Goal: Check status: Verify the current state of an ongoing process or item

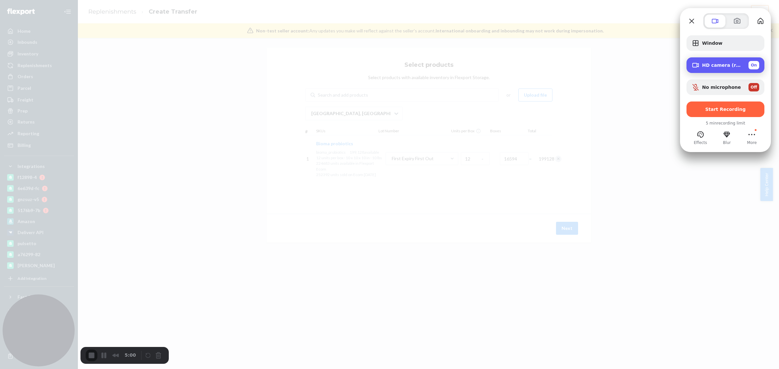
click at [746, 66] on div "HD camera (redirected) On" at bounding box center [730, 65] width 57 height 8
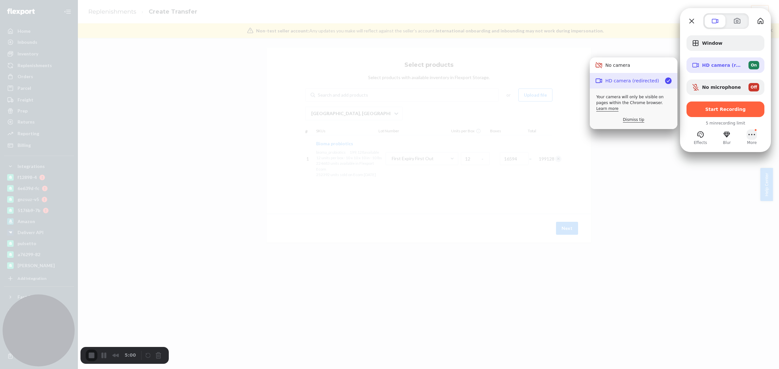
click at [750, 134] on button "More (1 unread)" at bounding box center [751, 134] width 10 height 10
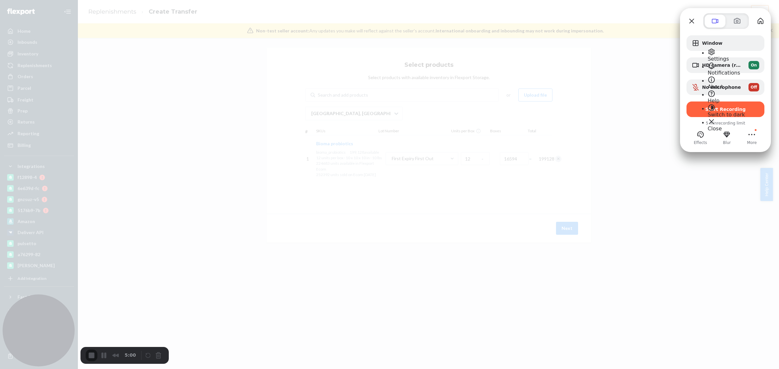
click at [729, 70] on span "Notifications" at bounding box center [723, 73] width 32 height 6
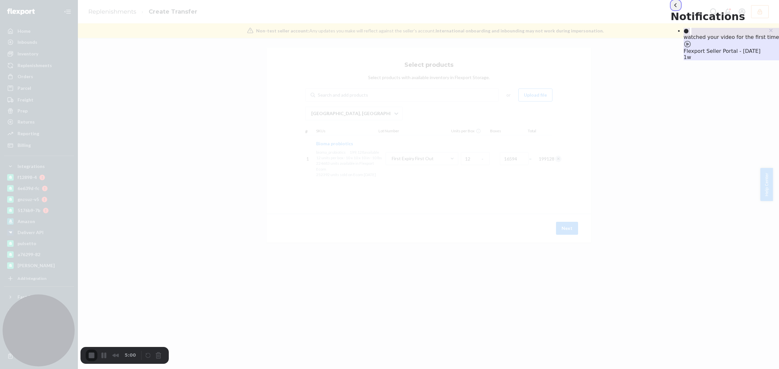
click at [670, 10] on button "back" at bounding box center [675, 5] width 10 height 10
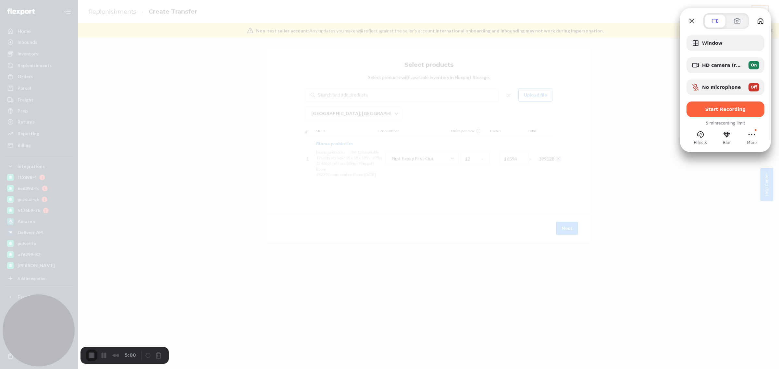
click at [218, 255] on div at bounding box center [389, 184] width 779 height 369
click at [740, 69] on div "HD camera (redirected) On" at bounding box center [730, 65] width 57 height 8
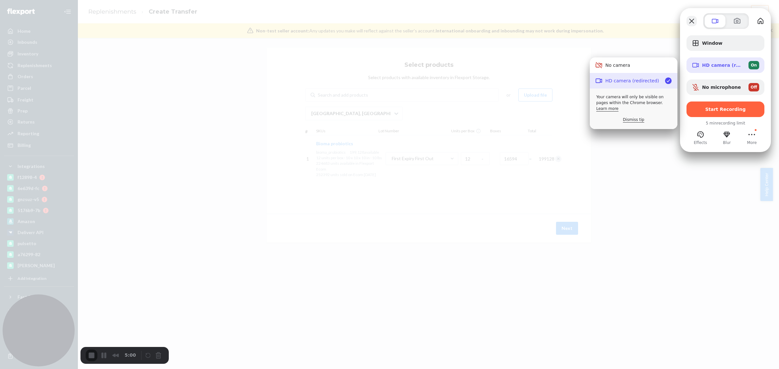
click at [695, 23] on button "Close" at bounding box center [691, 21] width 10 height 10
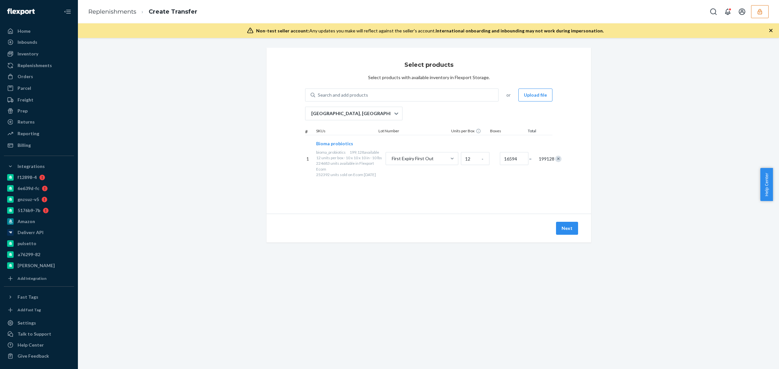
click at [159, 158] on div "Select products Select products with available inventory in Flexport Storage. S…" at bounding box center [428, 153] width 691 height 211
drag, startPoint x: 169, startPoint y: 119, endPoint x: 164, endPoint y: 112, distance: 8.2
click at [169, 119] on div "Select products Select products with available inventory in Flexport Storage. S…" at bounding box center [428, 153] width 691 height 211
click at [759, 15] on button "button" at bounding box center [760, 11] width 18 height 13
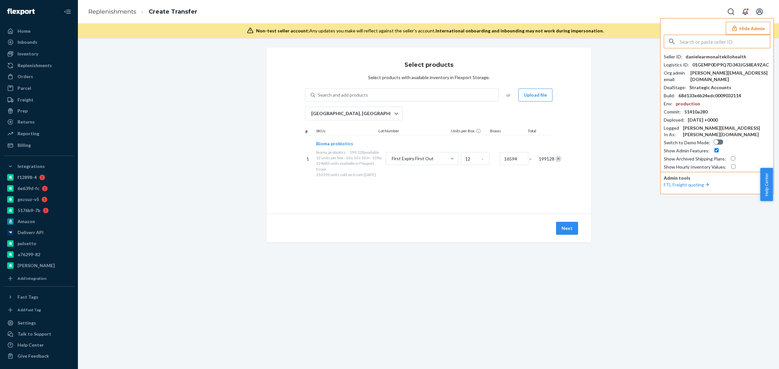
click at [723, 43] on input "text" at bounding box center [724, 41] width 90 height 13
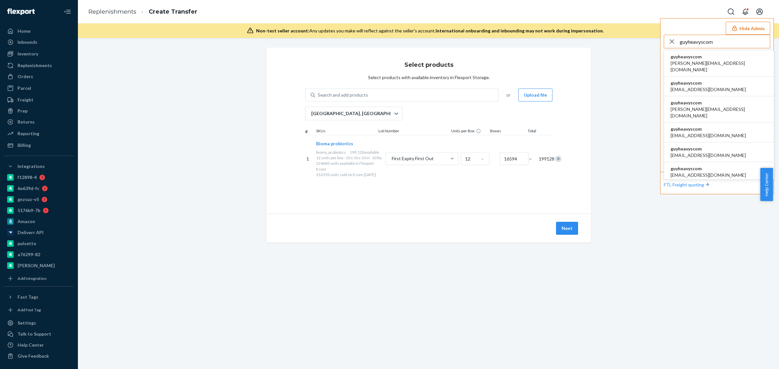
type input "guyheavyscom"
click at [687, 57] on span "guyheavyscom" at bounding box center [718, 57] width 97 height 6
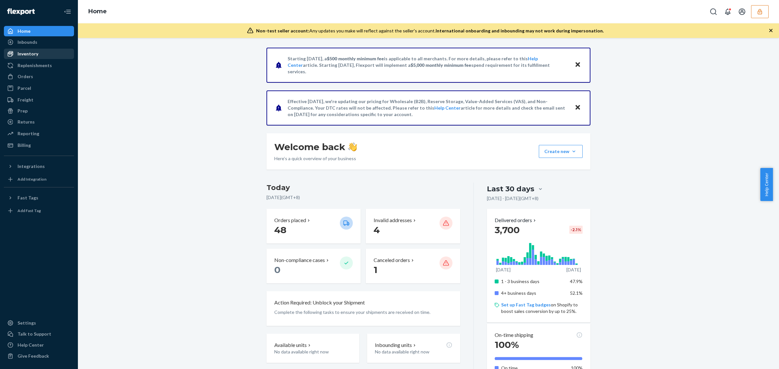
drag, startPoint x: 49, startPoint y: 41, endPoint x: 67, endPoint y: 54, distance: 22.0
click at [49, 41] on div "Inbounds" at bounding box center [39, 42] width 69 height 9
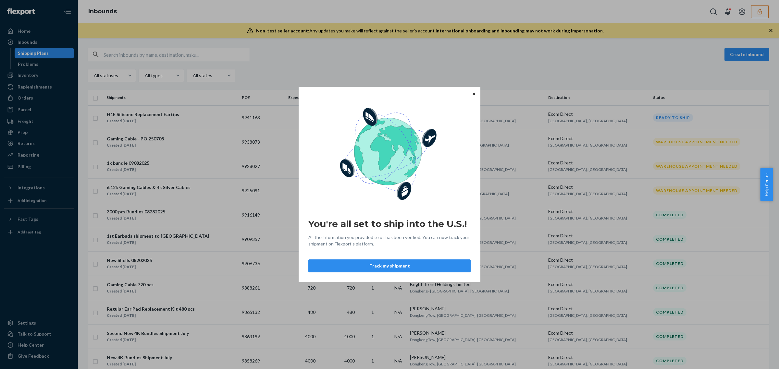
click at [472, 94] on icon "Close" at bounding box center [473, 94] width 3 height 4
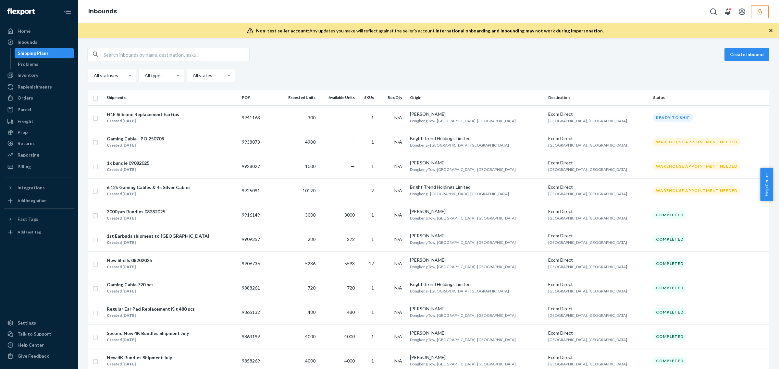
click at [133, 58] on input "text" at bounding box center [176, 54] width 146 height 13
paste input "9928027"
type input "9928027"
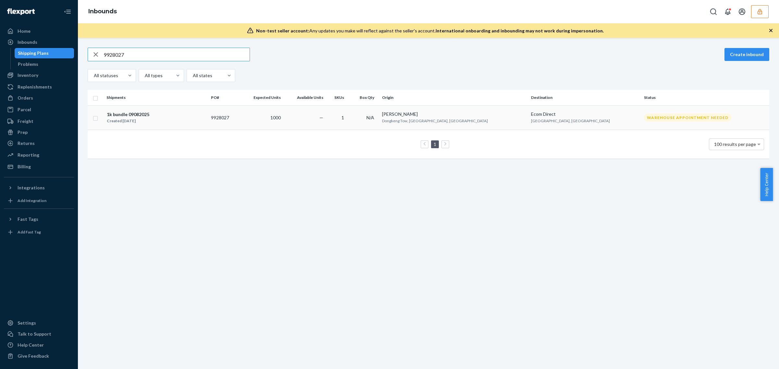
click at [325, 122] on td "—" at bounding box center [304, 117] width 42 height 24
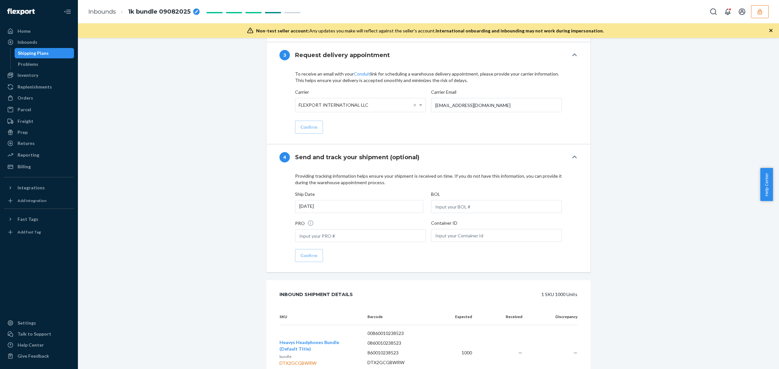
scroll to position [818, 0]
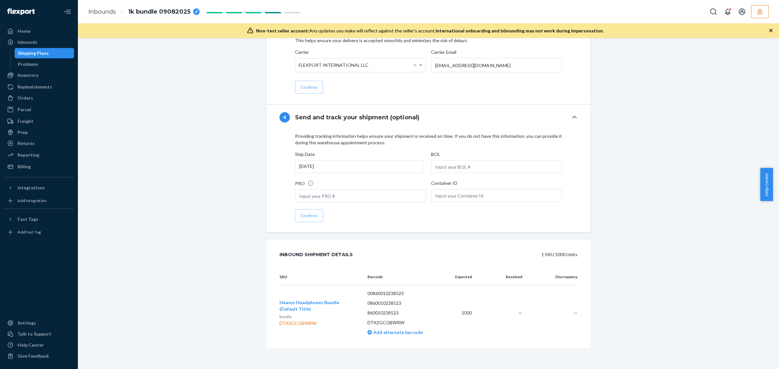
drag, startPoint x: 280, startPoint y: 276, endPoint x: 586, endPoint y: 315, distance: 308.3
click at [586, 315] on div "SKU Barcode Expected Received Discrepancy Heavys Headphones Bundle (Default Tit…" at bounding box center [428, 308] width 324 height 79
copy thead "SK"
click at [294, 323] on div "DTX2GCGBWRW" at bounding box center [318, 323] width 78 height 6
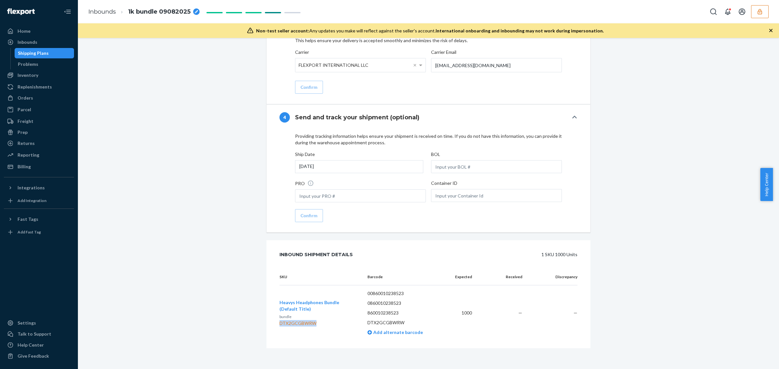
click at [294, 323] on div "DTX2GCGBWRW" at bounding box center [318, 323] width 78 height 6
copy div "DTX2GCGBWRW"
click at [761, 11] on icon "button" at bounding box center [759, 12] width 4 height 6
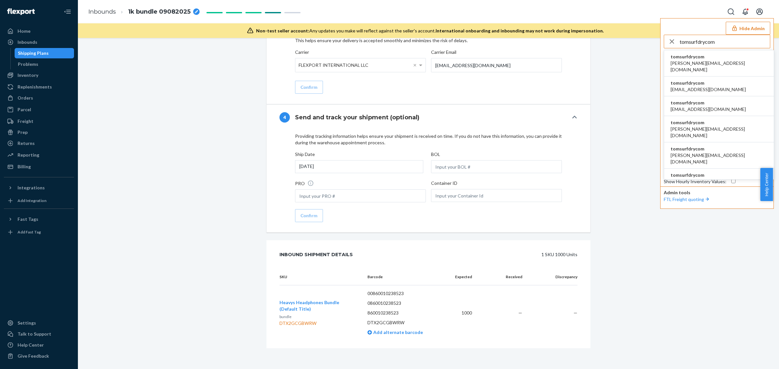
type input "tomsurfdrycom"
click at [687, 59] on span "tomsurfdrycom" at bounding box center [718, 57] width 97 height 6
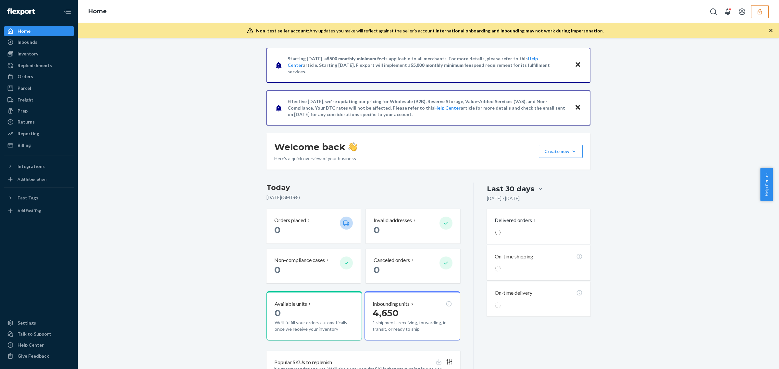
drag, startPoint x: 47, startPoint y: 45, endPoint x: 75, endPoint y: 53, distance: 28.7
click at [47, 45] on div "Inbounds" at bounding box center [39, 42] width 69 height 9
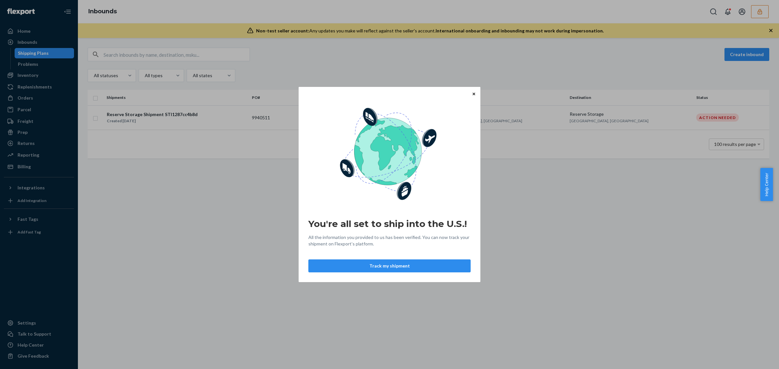
click at [475, 93] on button "Close" at bounding box center [473, 93] width 6 height 7
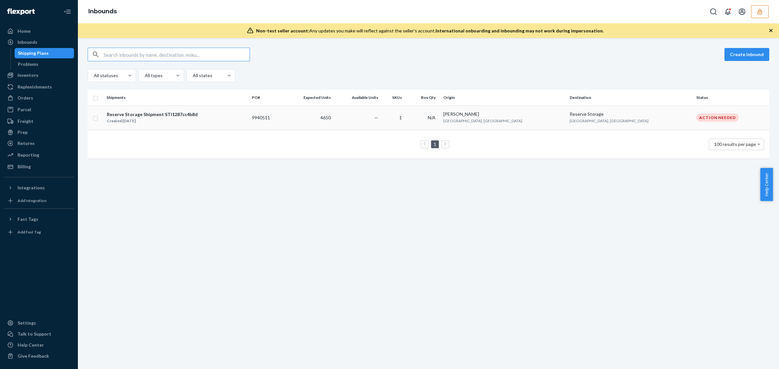
click at [522, 122] on span "[GEOGRAPHIC_DATA], [GEOGRAPHIC_DATA]" at bounding box center [482, 120] width 79 height 5
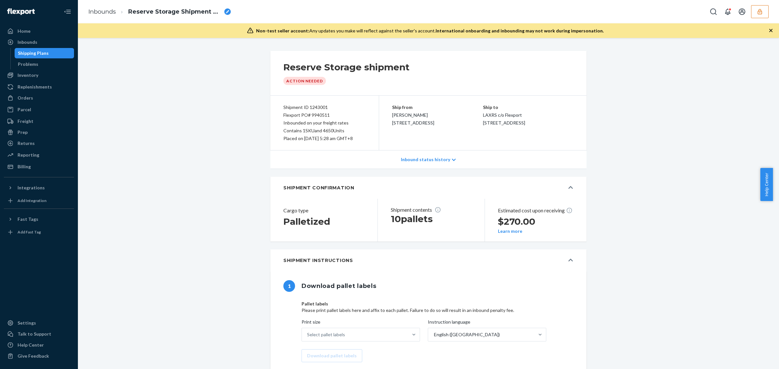
click at [444, 163] on p "Inbound status history" at bounding box center [425, 159] width 49 height 6
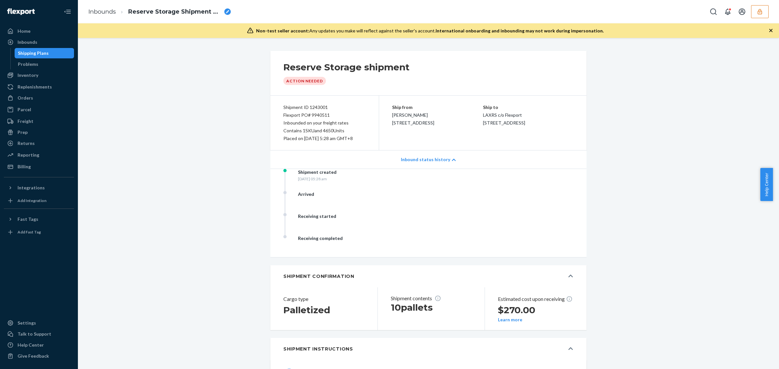
click at [312, 109] on div "Shipment ID 1243001" at bounding box center [324, 107] width 82 height 8
copy div "1243001"
click at [392, 127] on div "Ship from [PERSON_NAME] [STREET_ADDRESS]" at bounding box center [437, 114] width 91 height 23
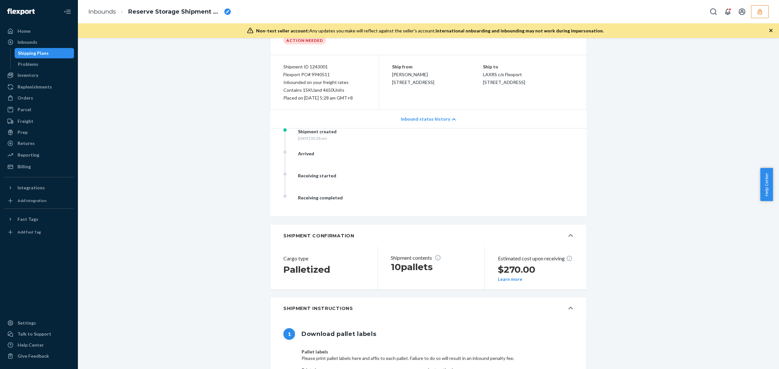
scroll to position [81, 0]
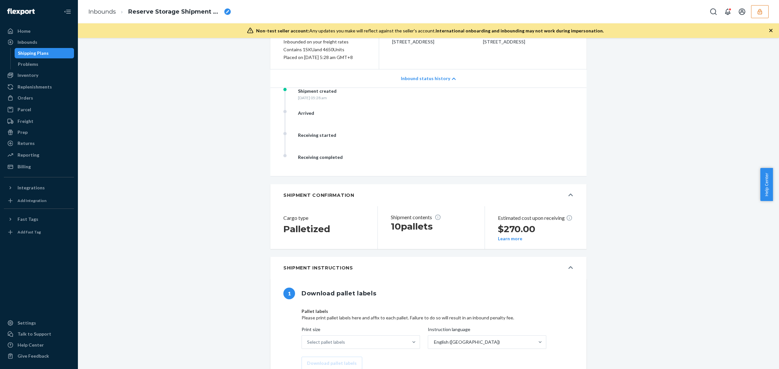
click at [511, 241] on button "Learn more" at bounding box center [510, 238] width 24 height 5
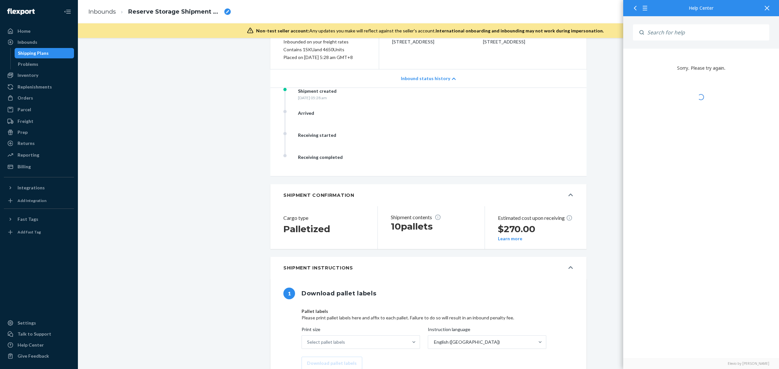
scroll to position [162, 0]
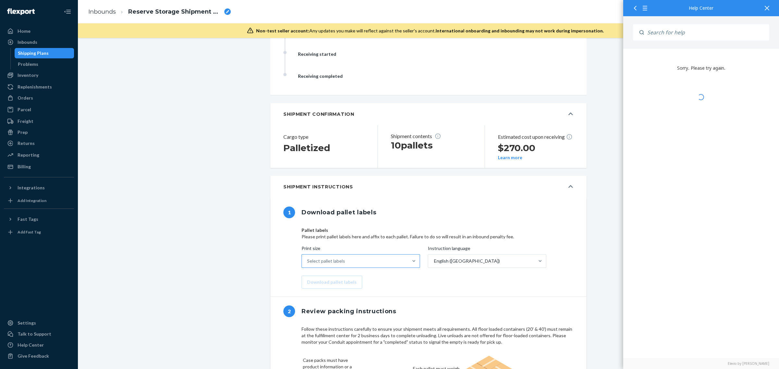
click at [361, 268] on div "Select pallet labels" at bounding box center [355, 261] width 106 height 13
click at [308, 264] on input "Print size Select pallet labels" at bounding box center [307, 261] width 1 height 6
click at [364, 254] on div "Print size" at bounding box center [364, 249] width 126 height 9
click at [308, 262] on input "Print size option US Letter (8.5" x 11") focused, 1 of 3. 3 results available. …" at bounding box center [307, 261] width 1 height 6
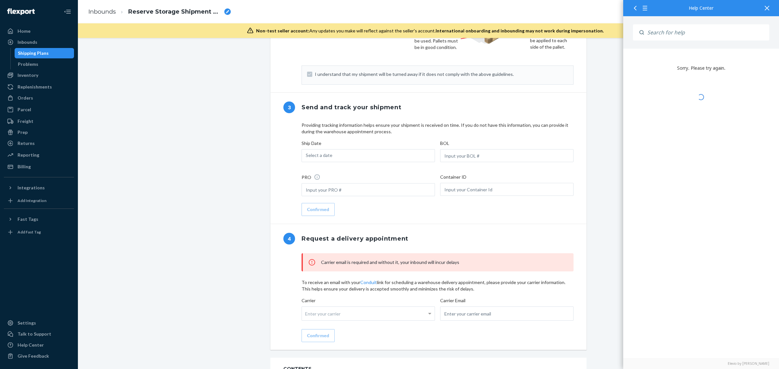
scroll to position [608, 0]
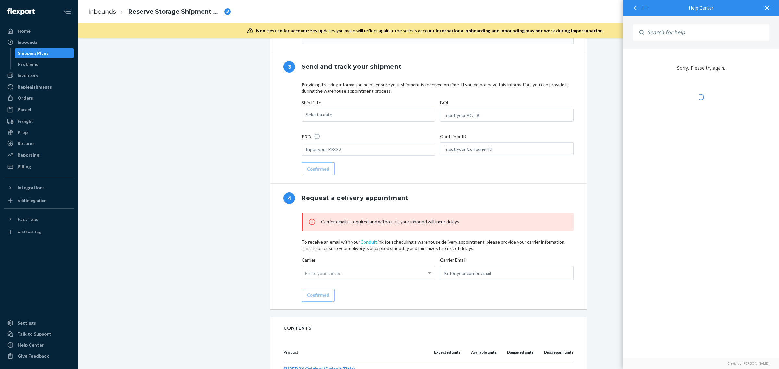
click at [361, 245] on link "Conduit" at bounding box center [368, 242] width 17 height 6
click at [365, 245] on link "Conduit" at bounding box center [368, 242] width 17 height 6
drag, startPoint x: 365, startPoint y: 259, endPoint x: 387, endPoint y: 273, distance: 25.6
click at [387, 273] on div "Carrier email is required and without it, your inbound will incur delays To rec…" at bounding box center [437, 257] width 272 height 89
click at [768, 10] on icon at bounding box center [766, 8] width 5 height 5
